Goal: Navigation & Orientation: Find specific page/section

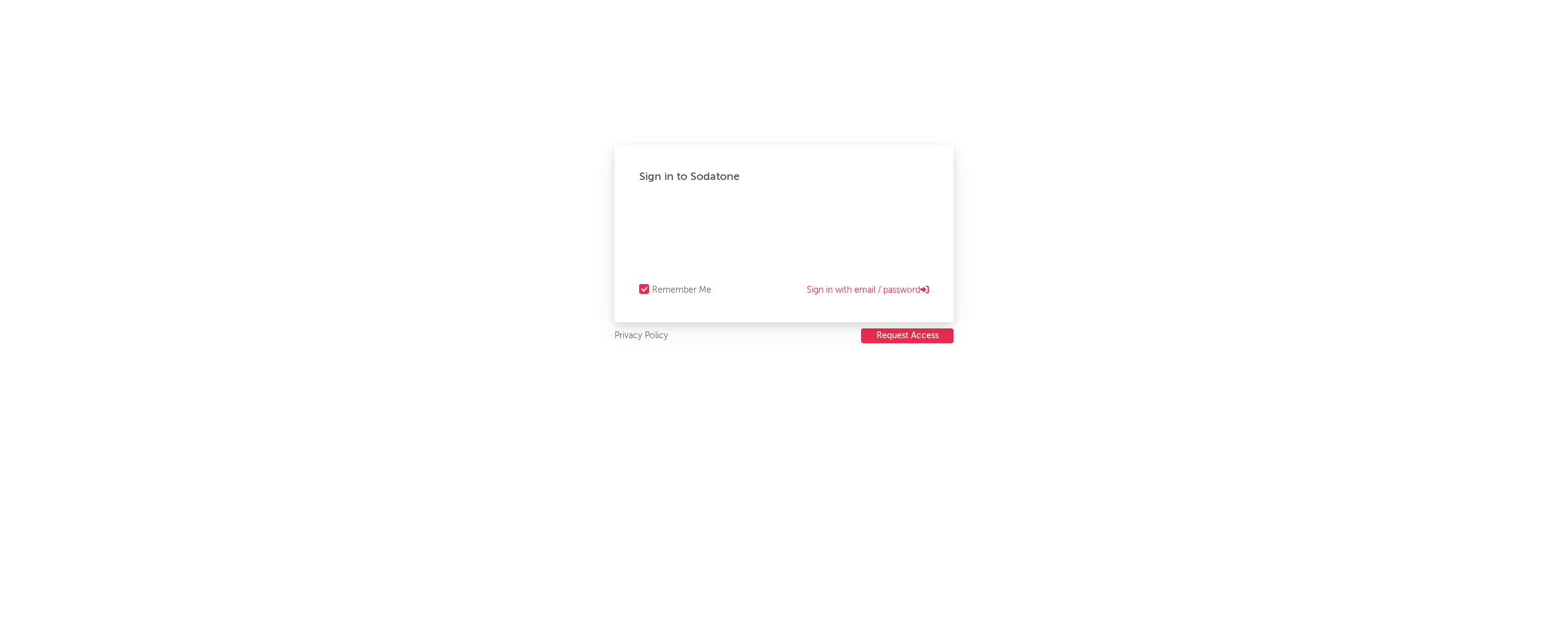
select select "recorded_music"
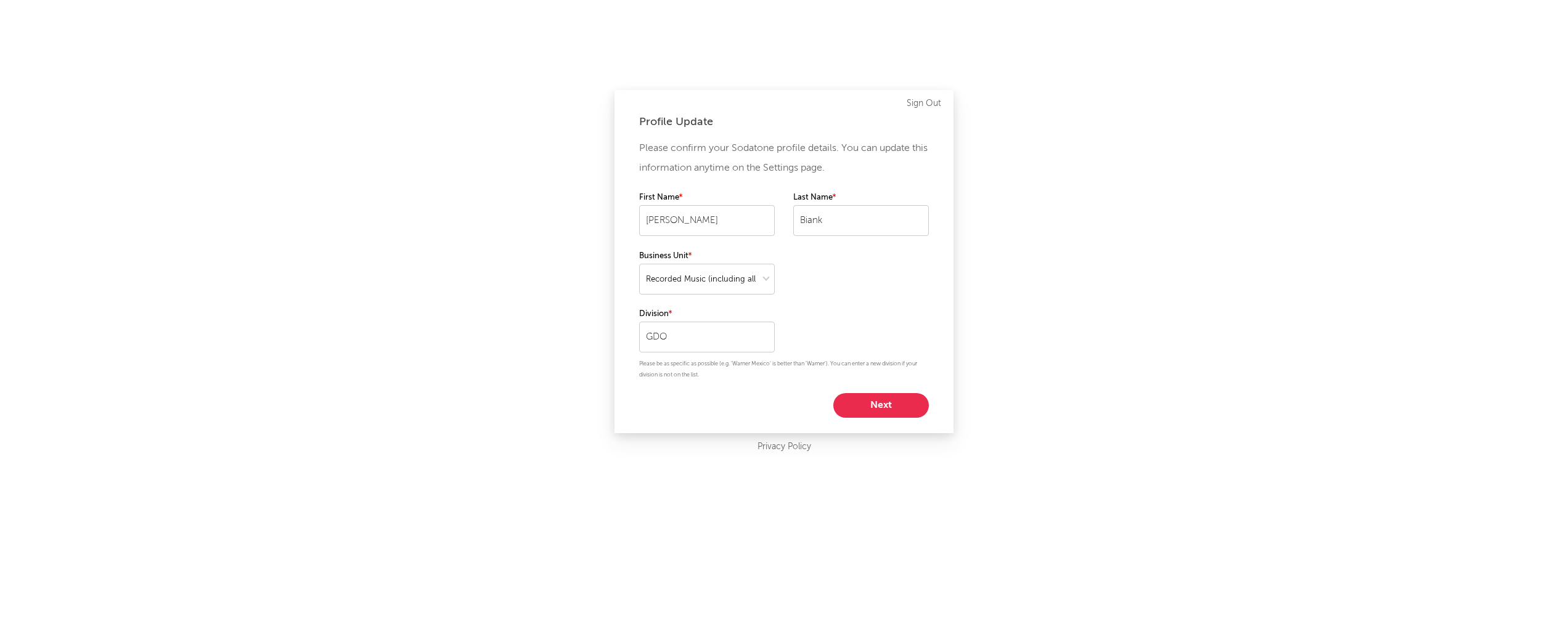
click at [869, 406] on button "Next" at bounding box center [880, 405] width 95 height 24
select select "other"
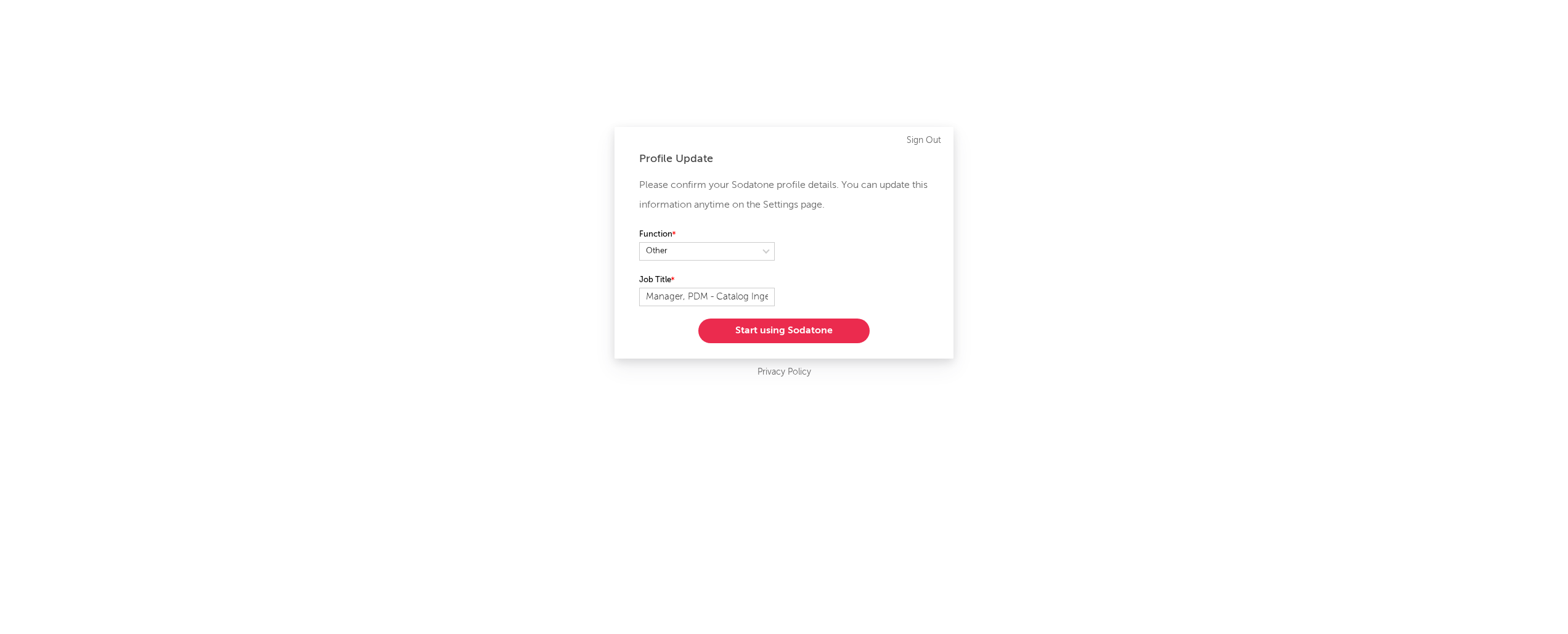
click at [798, 336] on button "Start using Sodatone" at bounding box center [784, 330] width 171 height 24
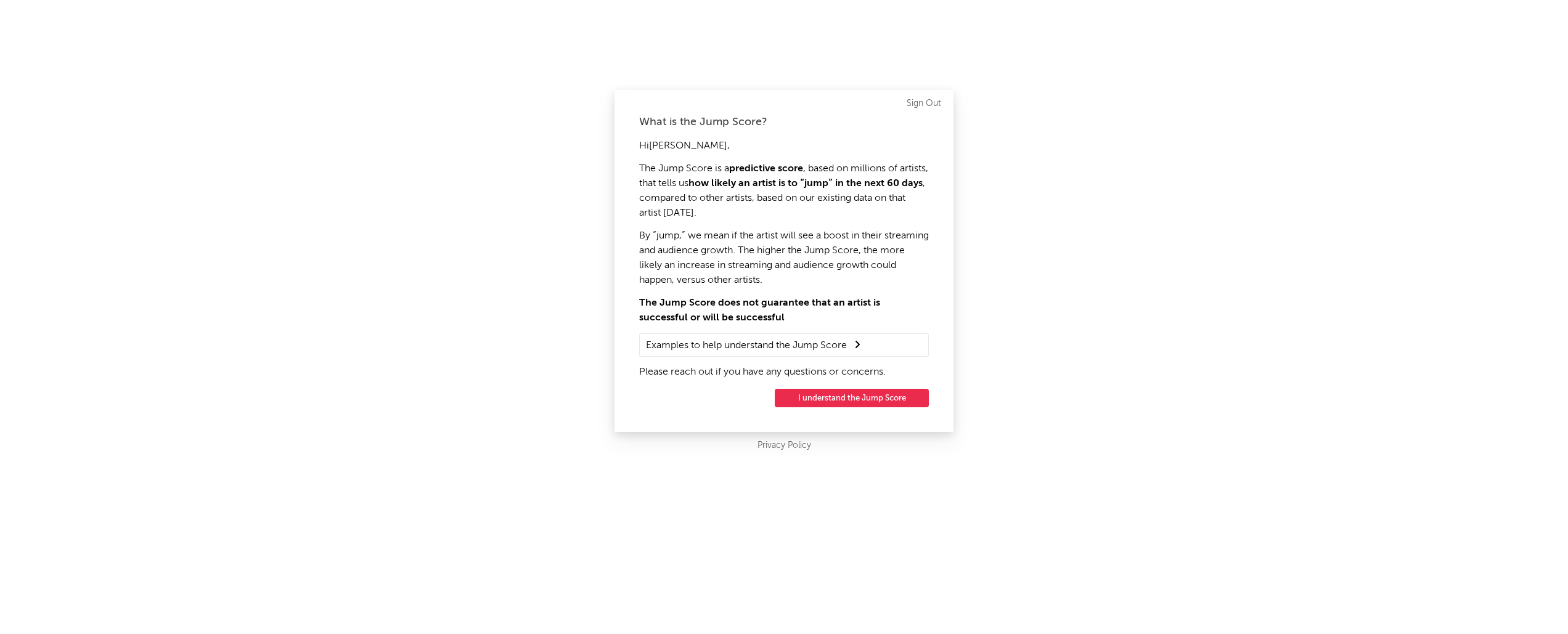
click at [881, 397] on button "I understand the Jump Score" at bounding box center [852, 398] width 154 height 18
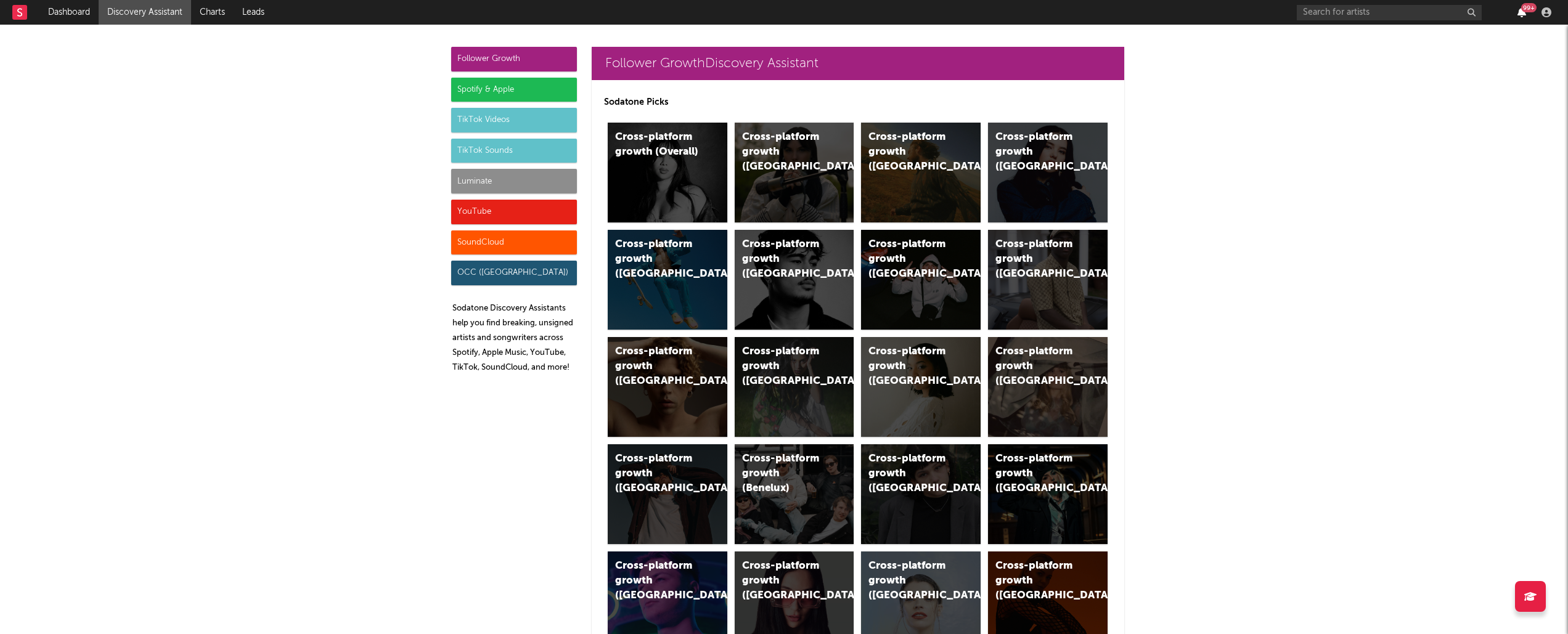
click at [1521, 11] on icon "button" at bounding box center [1521, 12] width 9 height 10
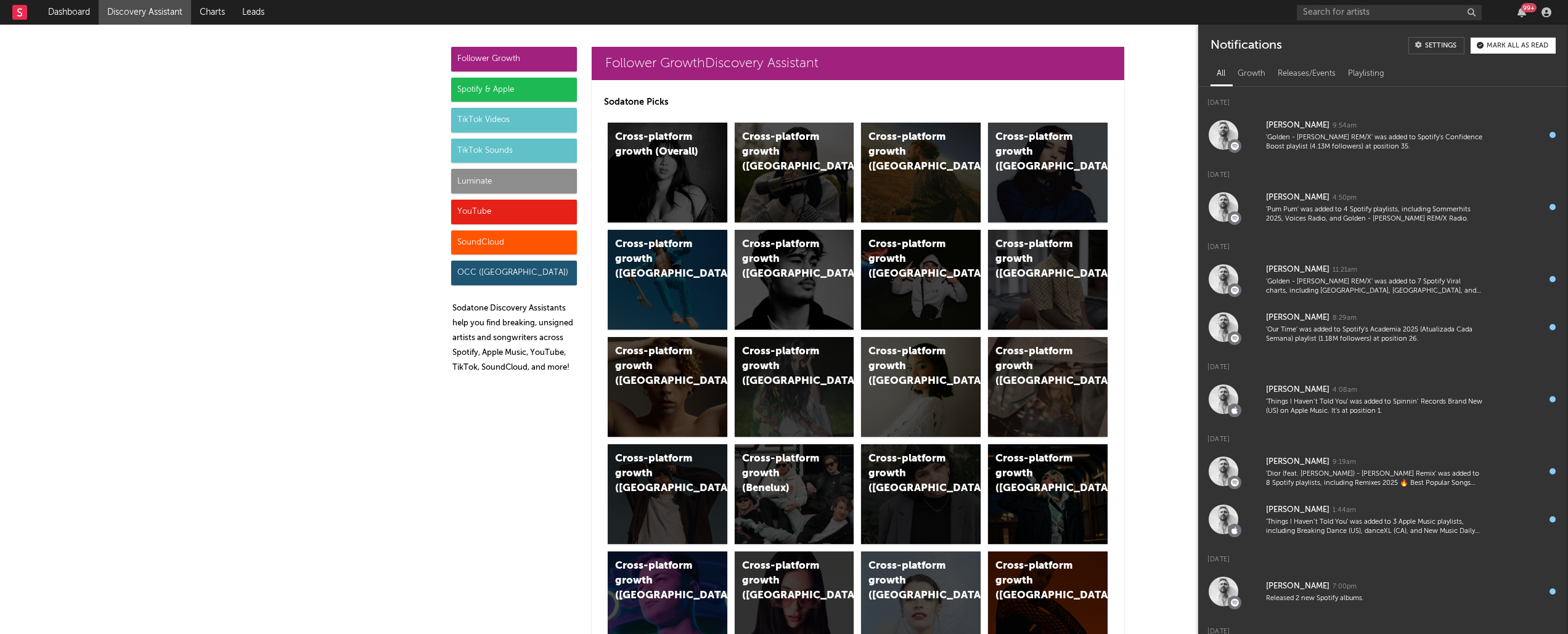
click at [1508, 46] on div "Mark all as read" at bounding box center [1517, 46] width 62 height 7
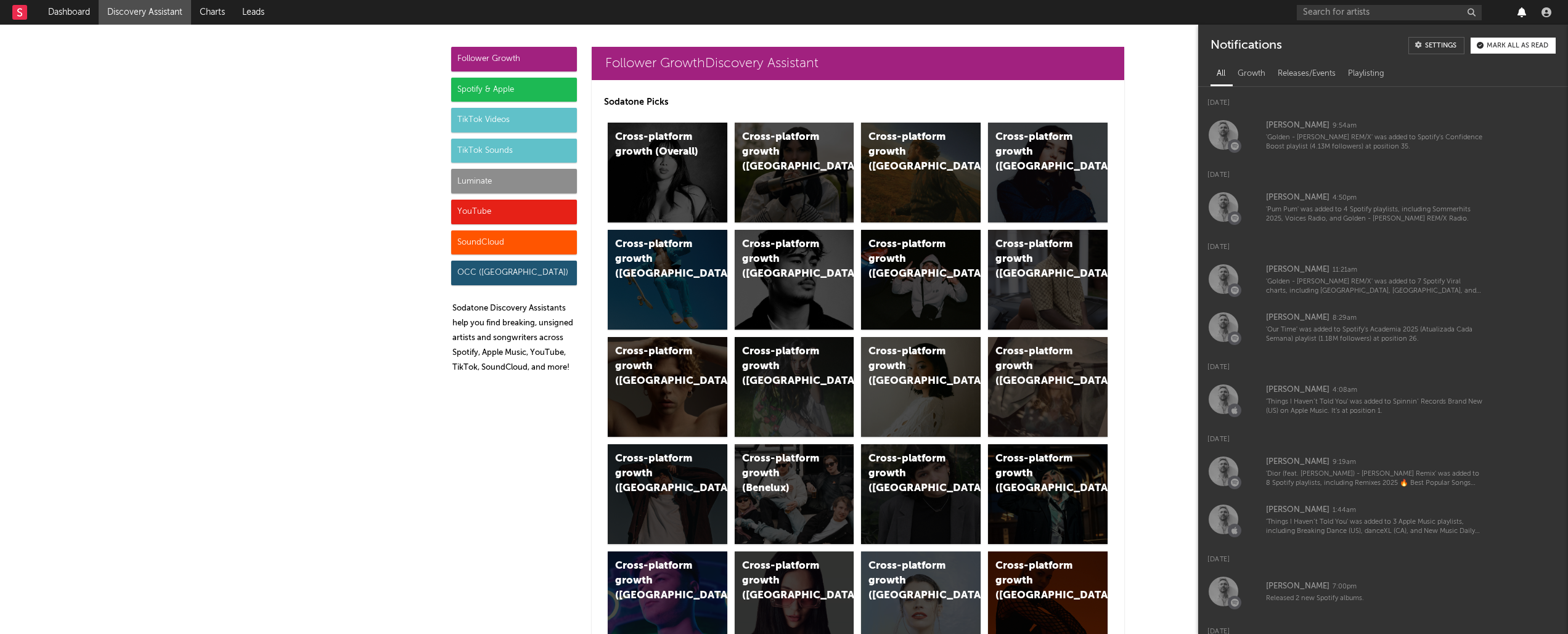
click at [1520, 9] on icon "button" at bounding box center [1521, 12] width 9 height 10
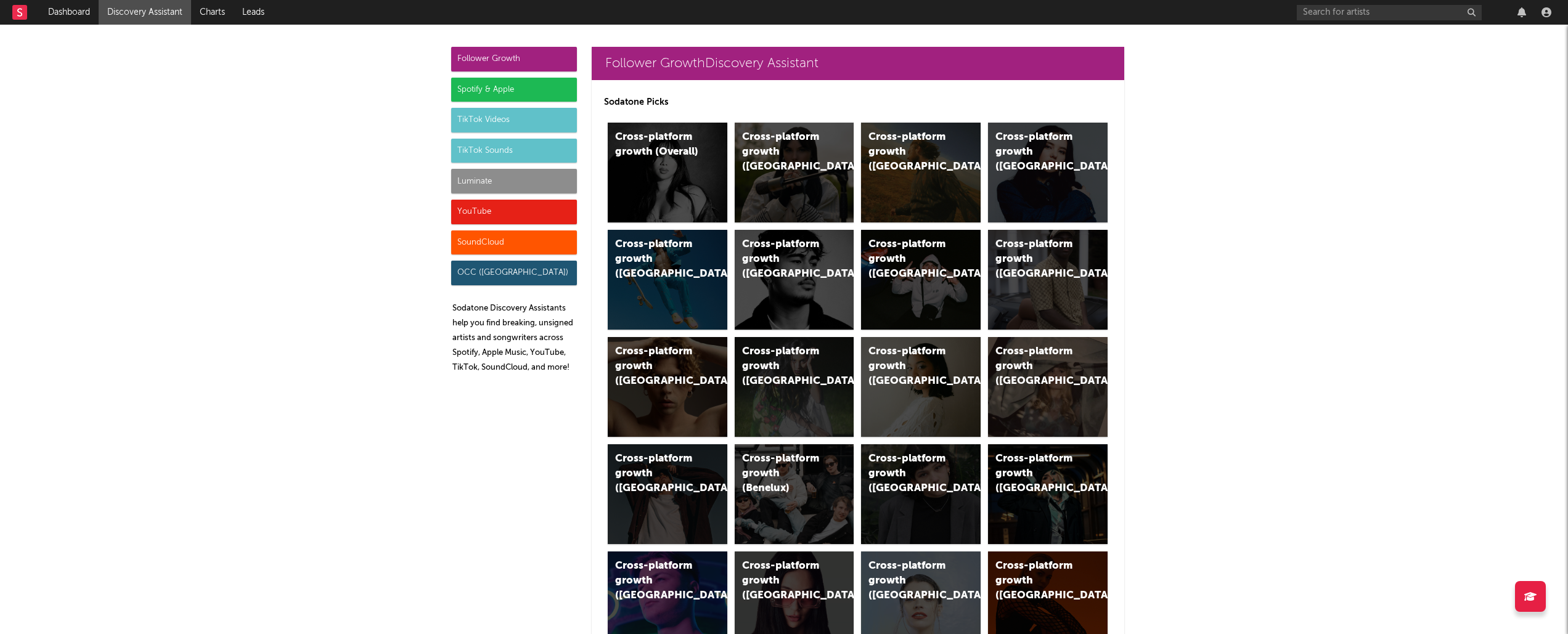
drag, startPoint x: 431, startPoint y: 439, endPoint x: 558, endPoint y: 383, distance: 138.8
click at [59, 13] on link "Dashboard" at bounding box center [69, 12] width 59 height 24
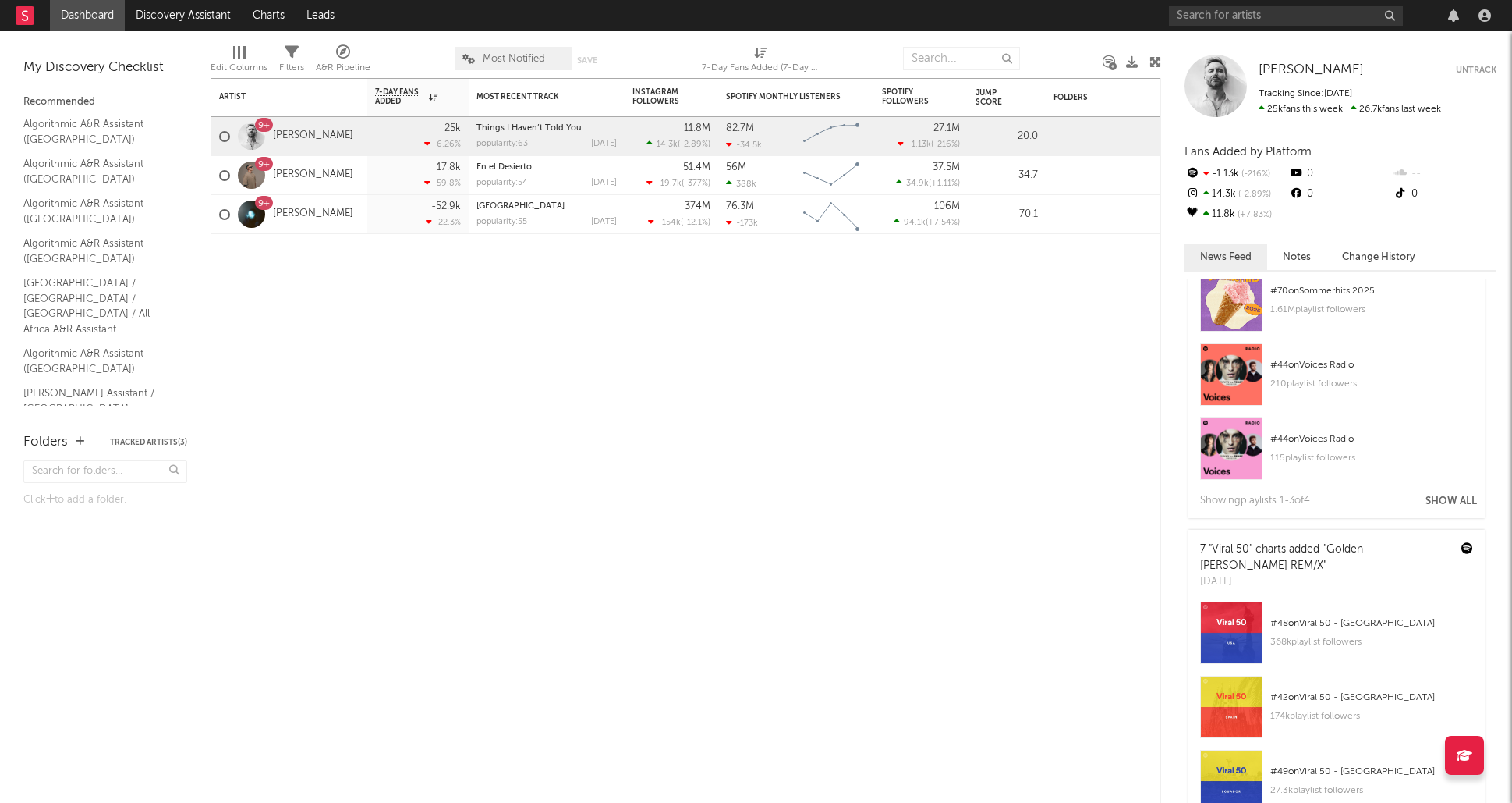
scroll to position [468, 0]
